Goal: Find specific page/section: Find specific page/section

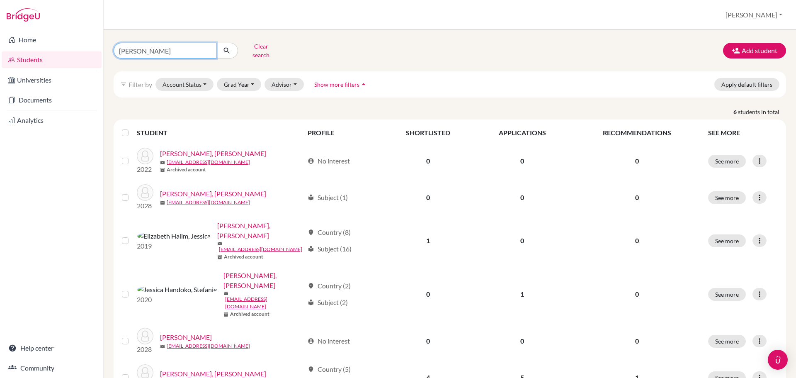
click at [215, 53] on input "[PERSON_NAME]" at bounding box center [165, 51] width 103 height 16
click at [206, 48] on input "[PERSON_NAME]" at bounding box center [165, 51] width 103 height 16
click at [179, 46] on input "Find student by name..." at bounding box center [165, 51] width 103 height 16
type input "[PERSON_NAME]"
click at [225, 49] on icon "submit" at bounding box center [227, 50] width 8 height 8
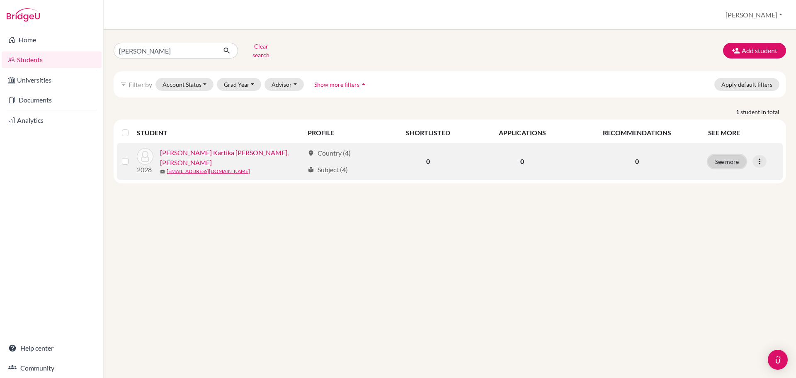
click at [725, 156] on button "See more" at bounding box center [727, 161] width 38 height 13
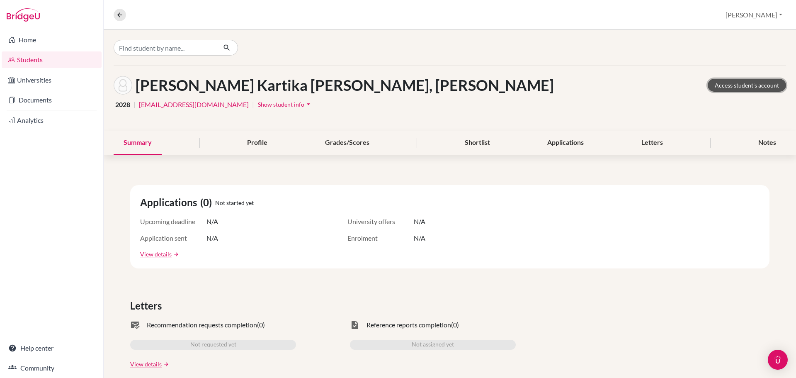
click at [741, 85] on link "Access student's account" at bounding box center [747, 85] width 78 height 13
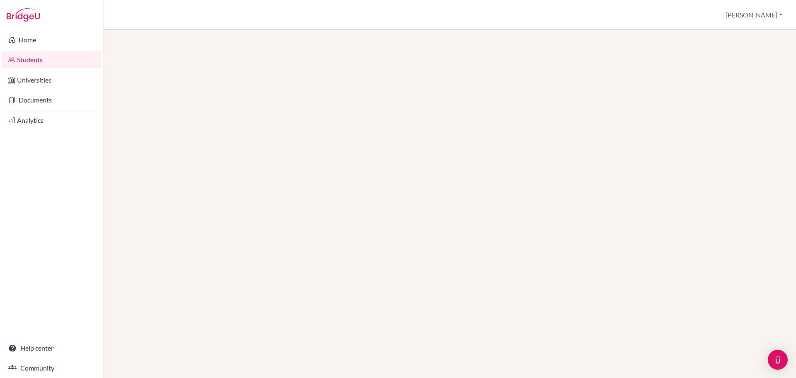
click at [81, 63] on link "Students" at bounding box center [52, 59] width 100 height 17
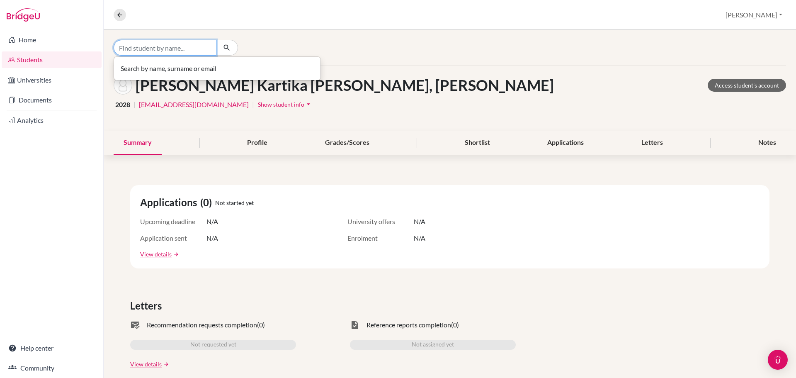
click at [148, 51] on input "Find student by name..." at bounding box center [165, 48] width 103 height 16
click at [66, 63] on link "Students" at bounding box center [52, 59] width 100 height 17
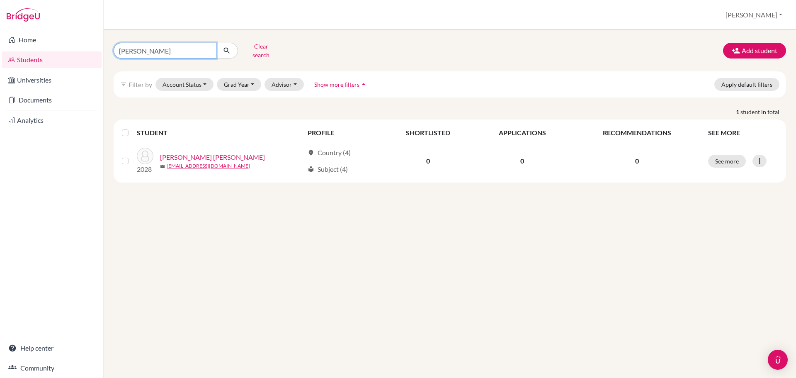
drag, startPoint x: 175, startPoint y: 49, endPoint x: 66, endPoint y: 53, distance: 109.5
click at [66, 53] on div "Home Students Universities Documents Analytics Help center Community Students o…" at bounding box center [398, 189] width 796 height 378
type input "putera"
click at [233, 50] on button "submit" at bounding box center [227, 51] width 22 height 16
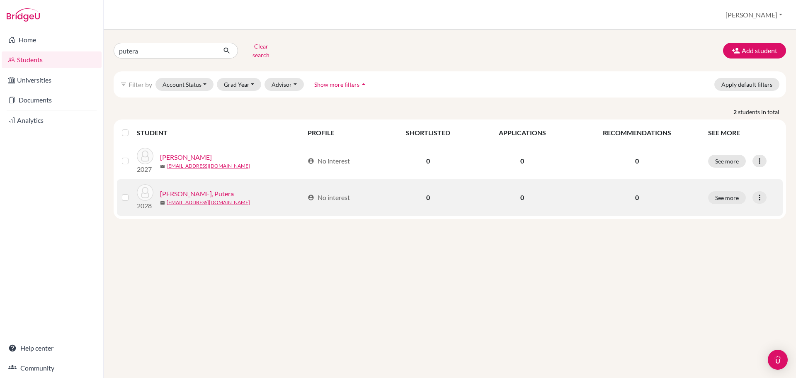
click at [199, 189] on link "Taj Alim, Putera" at bounding box center [197, 194] width 74 height 10
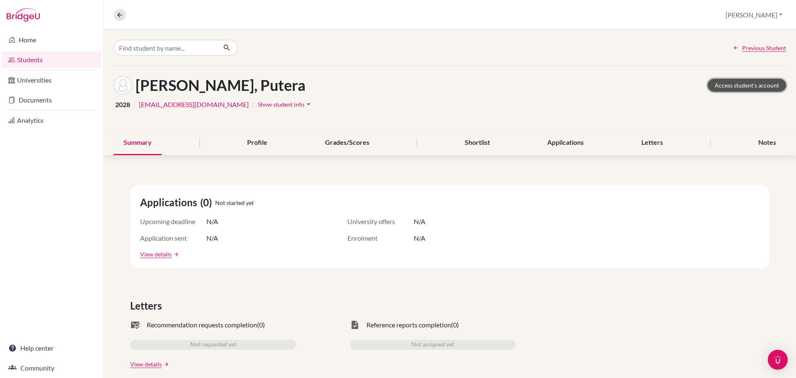
click at [758, 81] on link "Access student's account" at bounding box center [747, 85] width 78 height 13
